Goal: Check status: Check status

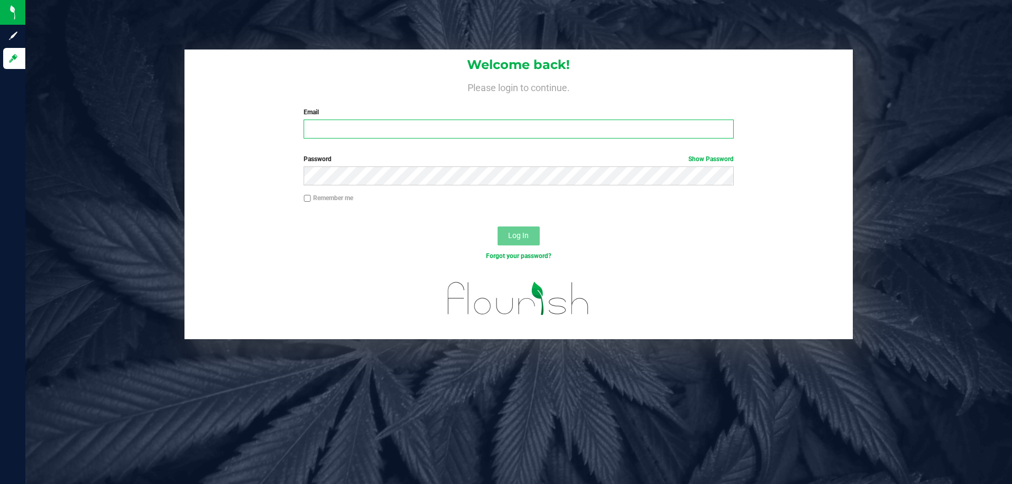
click at [355, 131] on input "Email" at bounding box center [519, 129] width 430 height 19
click at [498, 227] on button "Log In" at bounding box center [519, 236] width 42 height 19
drag, startPoint x: 416, startPoint y: 132, endPoint x: 162, endPoint y: 132, distance: 253.6
click at [166, 131] on div "Welcome back! Please login to continue. Email [EMAIL_ADDRESS][DOMAIN_NAME] Requ…" at bounding box center [518, 195] width 1003 height 290
type input "[EMAIL_ADDRESS][DOMAIN_NAME]"
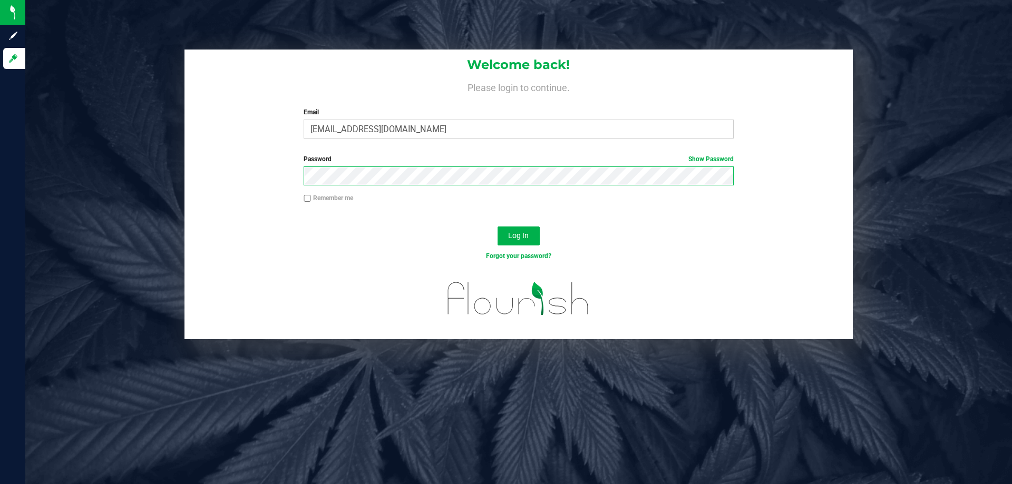
click at [498, 227] on button "Log In" at bounding box center [519, 236] width 42 height 19
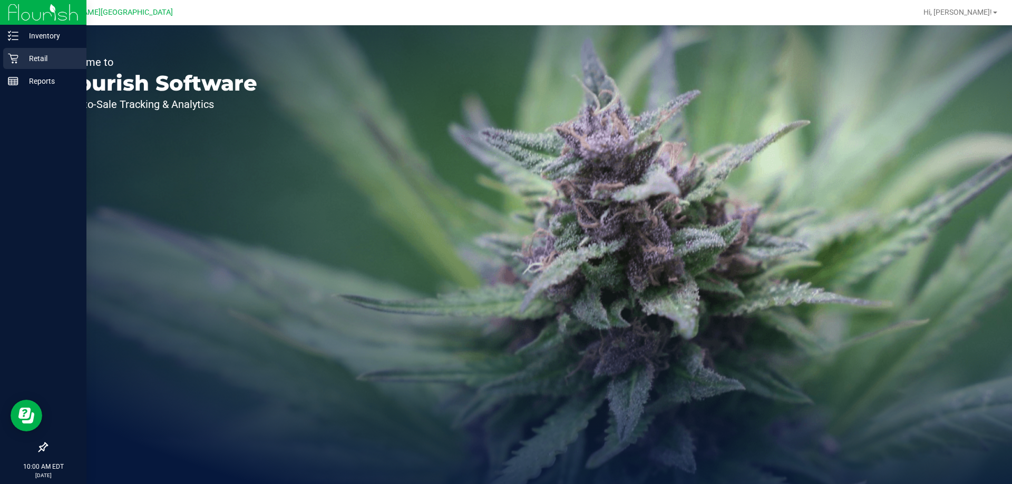
click at [17, 56] on icon at bounding box center [13, 58] width 11 height 11
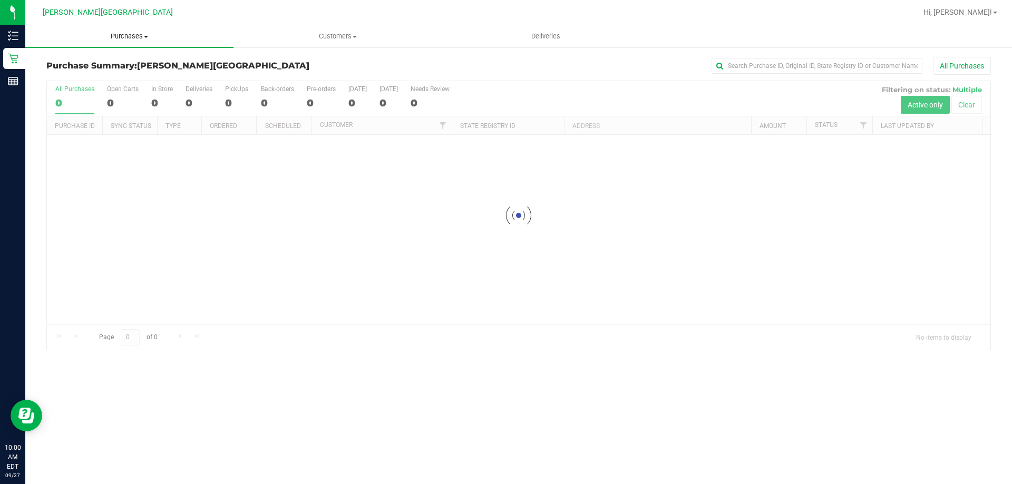
click at [144, 38] on span "Purchases" at bounding box center [129, 36] width 208 height 9
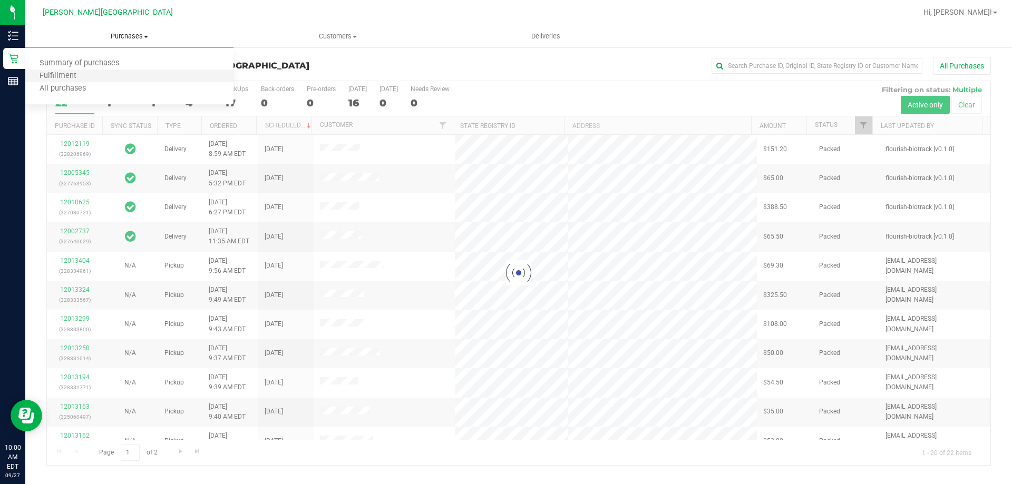
click at [117, 82] on li "Fulfillment" at bounding box center [129, 76] width 208 height 13
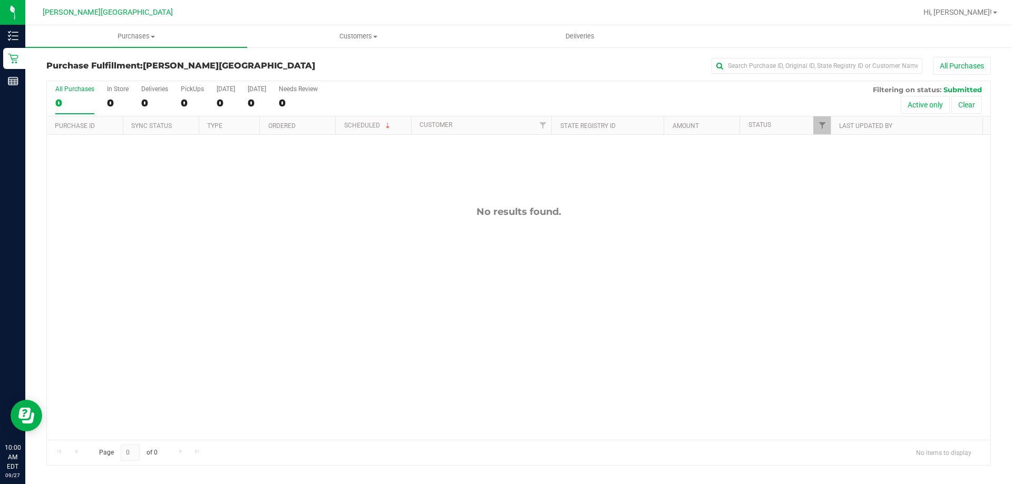
click at [718, 408] on div "No results found." at bounding box center [519, 323] width 944 height 376
click at [388, 68] on div "All Purchases" at bounding box center [676, 66] width 630 height 18
